Goal: Task Accomplishment & Management: Complete application form

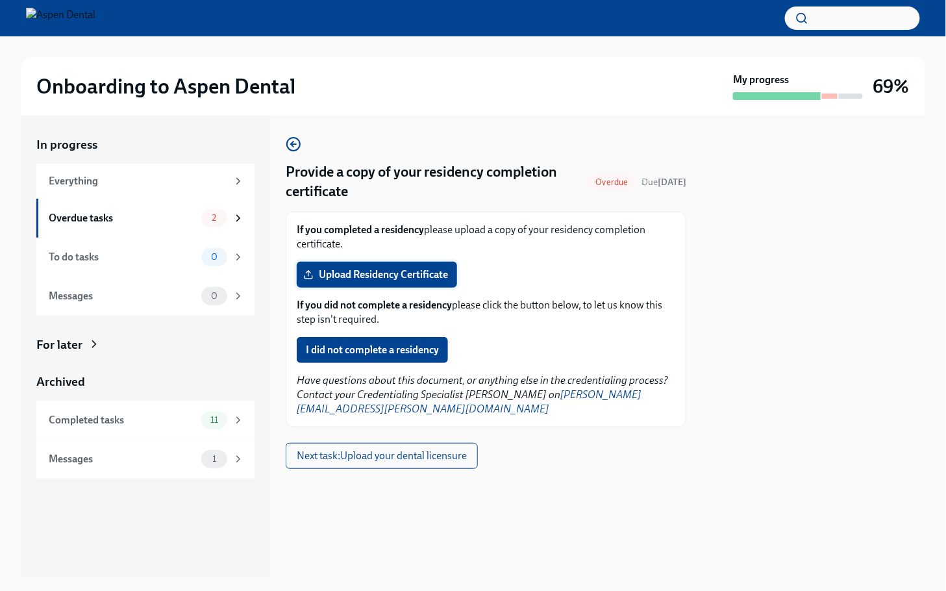
click at [390, 273] on span "Upload Residency Certificate" at bounding box center [377, 274] width 142 height 13
click at [0, 0] on input "Upload Residency Certificate" at bounding box center [0, 0] width 0 height 0
click at [383, 268] on span "Upload Residency Certificate" at bounding box center [377, 274] width 142 height 13
click at [0, 0] on input "Upload Residency Certificate" at bounding box center [0, 0] width 0 height 0
click at [451, 449] on span "Next task : Upload your dental licensure" at bounding box center [382, 455] width 170 height 13
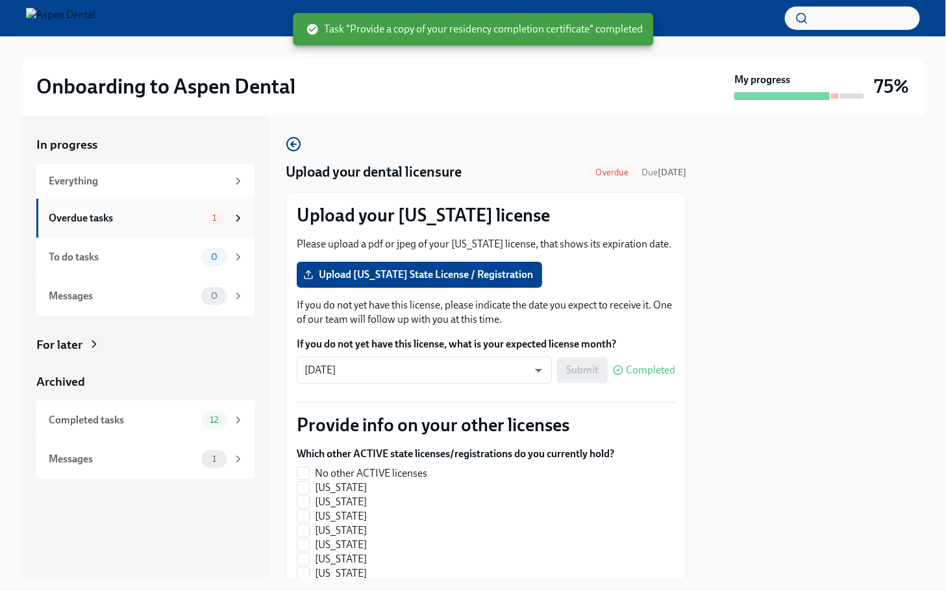
click at [130, 221] on div "Overdue tasks" at bounding box center [122, 218] width 147 height 14
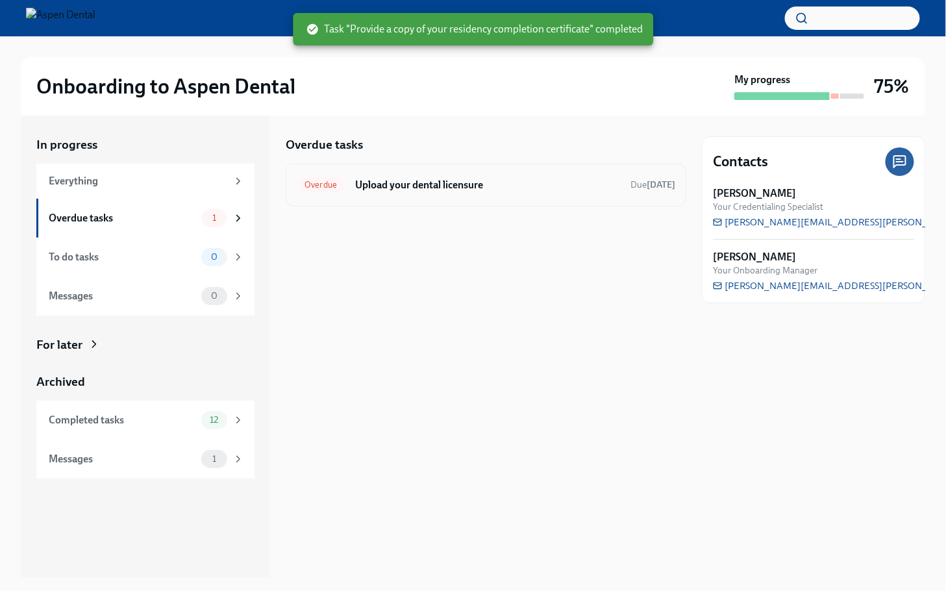
click at [467, 185] on h6 "Upload your dental licensure" at bounding box center [487, 185] width 265 height 14
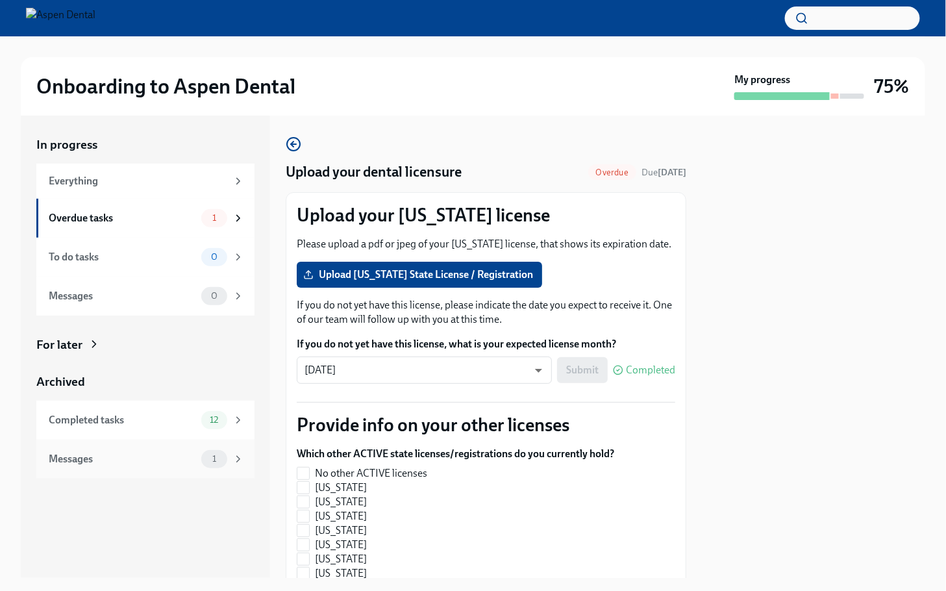
click at [110, 462] on div "Messages" at bounding box center [122, 459] width 147 height 14
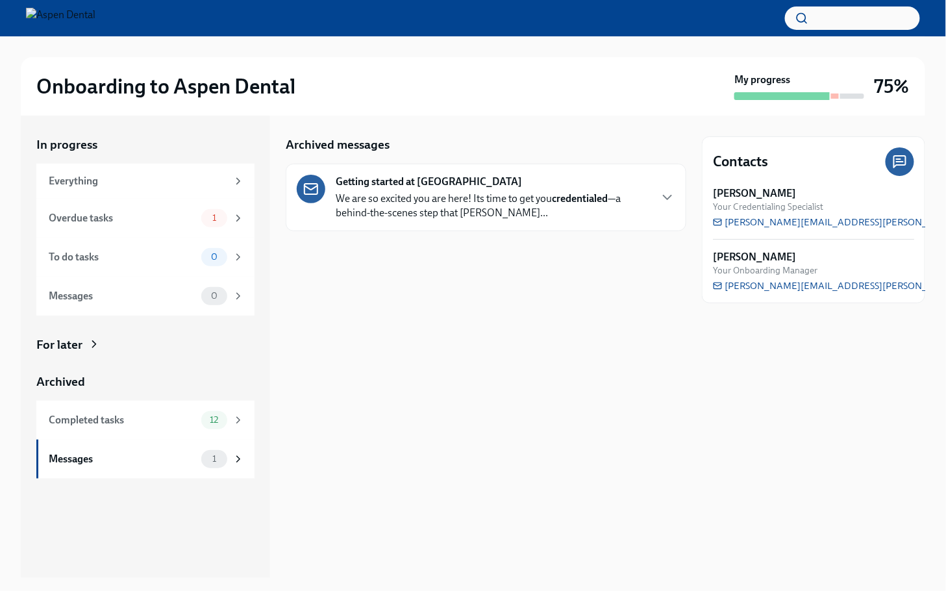
click at [491, 198] on p "We are so excited you are here! Its time to get you credentialed —a behind-the-…" at bounding box center [493, 206] width 314 height 29
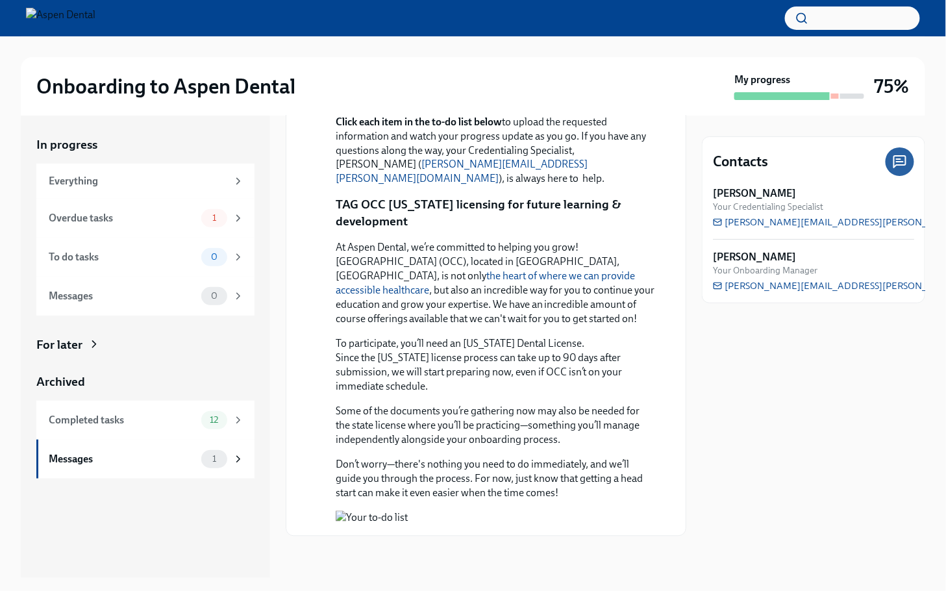
scroll to position [1043, 0]
click at [92, 171] on div "Everything" at bounding box center [145, 181] width 218 height 35
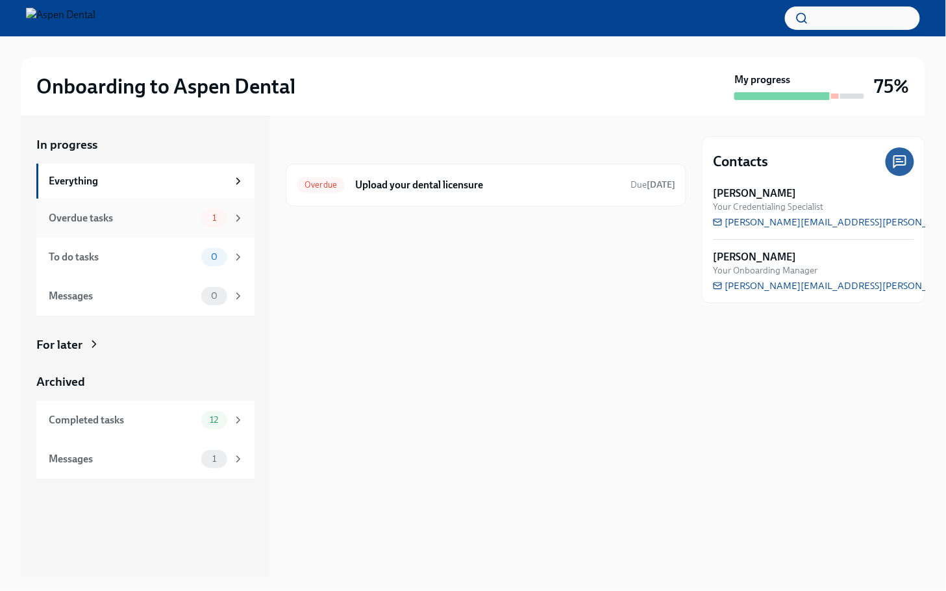
click at [129, 217] on div "Overdue tasks" at bounding box center [122, 218] width 147 height 14
